Goal: Task Accomplishment & Management: Manage account settings

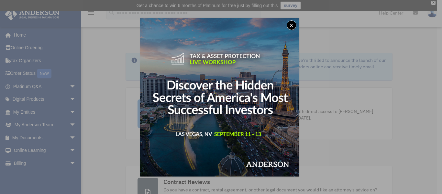
click at [291, 24] on button "x" at bounding box center [292, 25] width 10 height 10
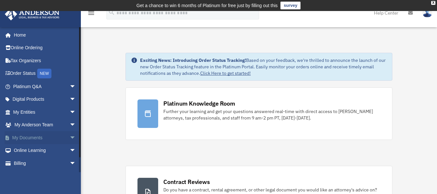
click at [49, 136] on link "My Documents arrow_drop_down" at bounding box center [45, 137] width 81 height 13
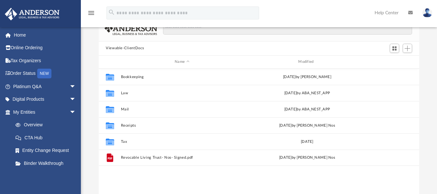
scroll to position [65, 0]
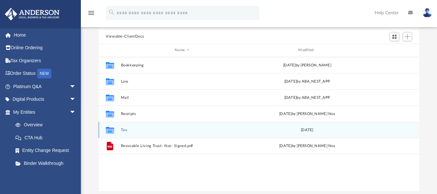
click at [310, 129] on div "[DATE]" at bounding box center [307, 130] width 122 height 6
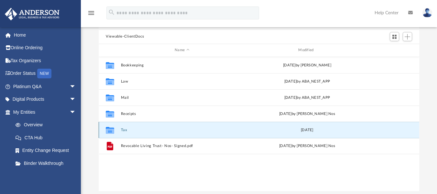
click at [309, 130] on div "[DATE]" at bounding box center [307, 130] width 122 height 6
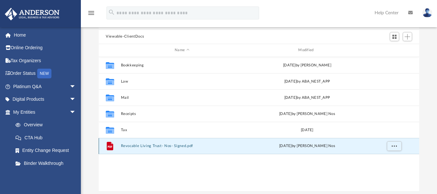
click at [204, 147] on button "Revocable Living Trust- Nos- Signed.pdf" at bounding box center [182, 146] width 122 height 4
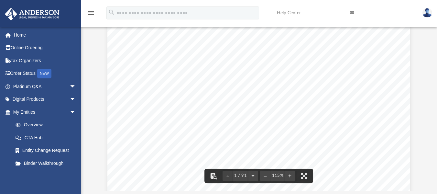
scroll to position [0, 0]
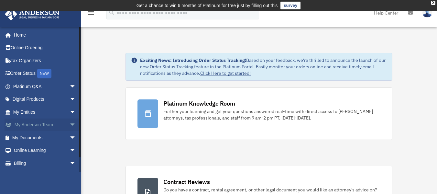
click at [49, 125] on link "My Anderson Team arrow_drop_down" at bounding box center [45, 124] width 81 height 13
click at [36, 138] on link "My Documents arrow_drop_down" at bounding box center [45, 137] width 81 height 13
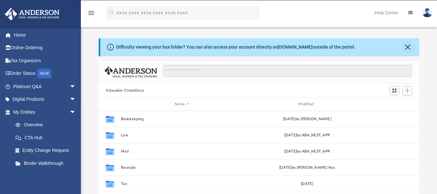
scroll to position [142, 316]
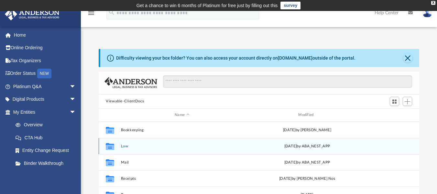
click at [277, 146] on div "Wed Jan 8 2025 by ABA_NEST_APP" at bounding box center [307, 146] width 122 height 6
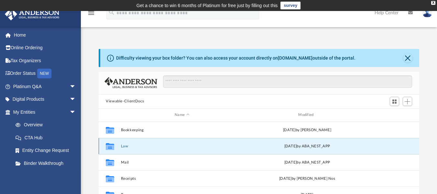
click at [318, 145] on div "Wed Jan 8 2025 by ABA_NEST_APP" at bounding box center [307, 146] width 122 height 6
click at [282, 150] on div "Collaborated Folder Law Wed Jan 8 2025 by ABA_NEST_APP" at bounding box center [259, 146] width 321 height 16
click at [125, 146] on button "Law" at bounding box center [182, 146] width 122 height 4
click at [125, 147] on button "Law" at bounding box center [182, 146] width 122 height 4
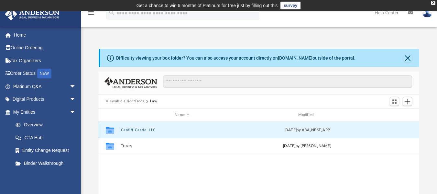
click at [146, 132] on button "Cardiff Castle, LLC" at bounding box center [182, 129] width 122 height 4
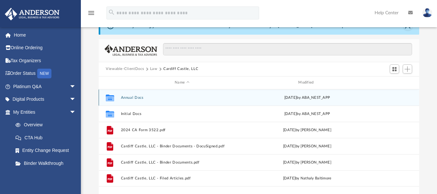
scroll to position [65, 0]
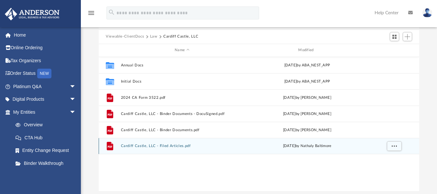
click at [282, 148] on div "Wed Jan 31 2024 by Nathaly Baltimore" at bounding box center [307, 146] width 122 height 6
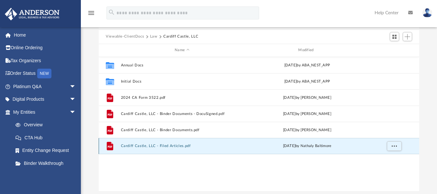
click at [283, 148] on div "Wed Jan 31 2024 by Nathaly Baltimore" at bounding box center [307, 146] width 122 height 6
click at [394, 147] on span "More options" at bounding box center [394, 146] width 5 height 4
click at [393, 158] on li "Preview" at bounding box center [388, 159] width 19 height 7
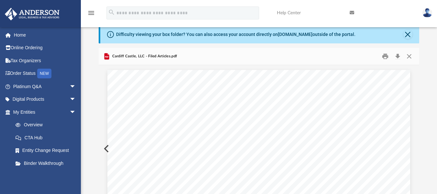
scroll to position [0, 0]
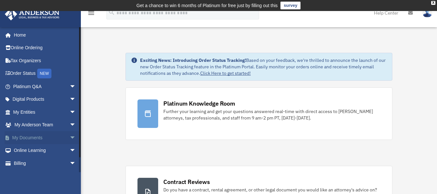
click at [58, 141] on link "My Documents arrow_drop_down" at bounding box center [45, 137] width 81 height 13
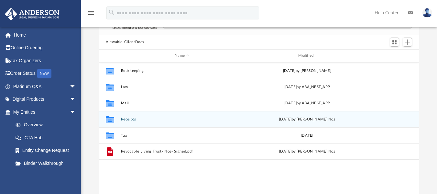
scroll to position [65, 0]
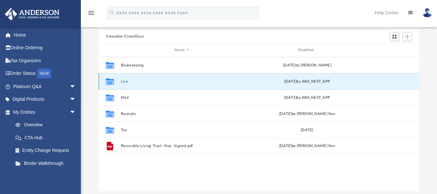
click at [155, 81] on button "Law" at bounding box center [182, 81] width 122 height 4
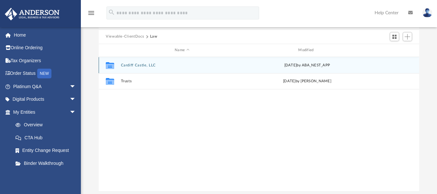
click at [151, 66] on button "Cardiff Castle, LLC" at bounding box center [182, 65] width 122 height 4
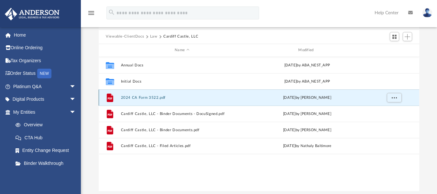
click at [161, 96] on button "2024 CA Form 3522.pdf" at bounding box center [182, 97] width 122 height 4
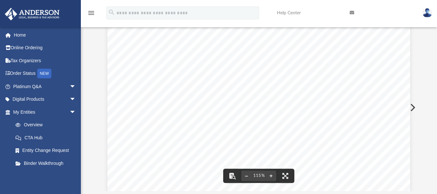
scroll to position [235, 0]
